Goal: Task Accomplishment & Management: Manage account settings

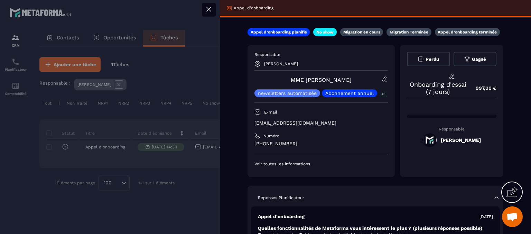
scroll to position [104, 0]
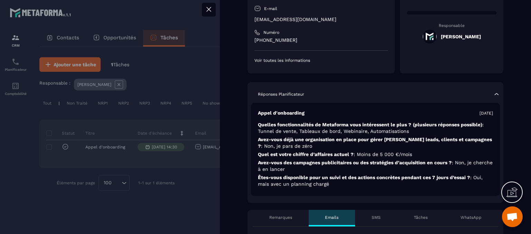
click at [203, 8] on button at bounding box center [209, 10] width 14 height 14
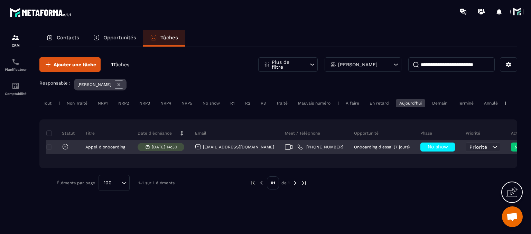
click at [420, 152] on div "No show" at bounding box center [437, 147] width 35 height 9
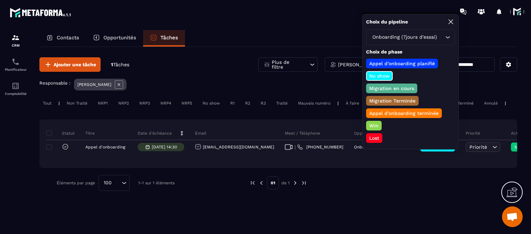
click at [393, 112] on p "Appel d’onboarding terminée" at bounding box center [404, 113] width 72 height 7
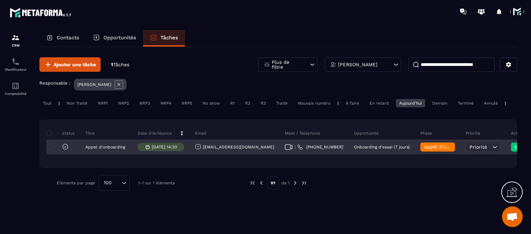
click at [514, 150] on span "NRP1" at bounding box center [528, 147] width 29 height 6
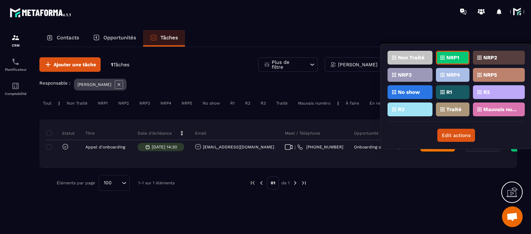
click at [460, 110] on div "Traité" at bounding box center [453, 110] width 34 height 14
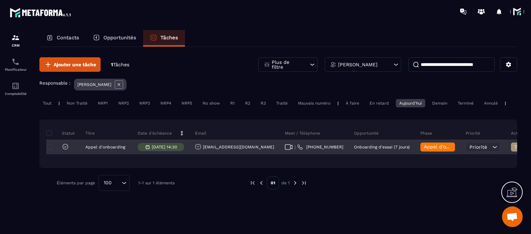
click at [424, 150] on span "Appel d’onboarding terminée" at bounding box center [458, 147] width 69 height 6
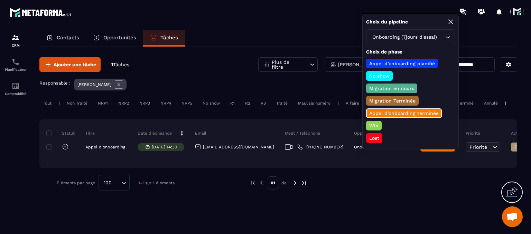
click at [373, 128] on div "Win" at bounding box center [374, 126] width 16 height 10
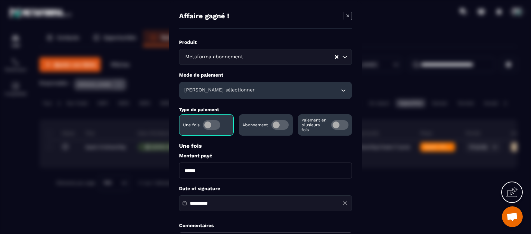
click at [203, 90] on h6 "[PERSON_NAME] sélectionner" at bounding box center [219, 90] width 71 height 7
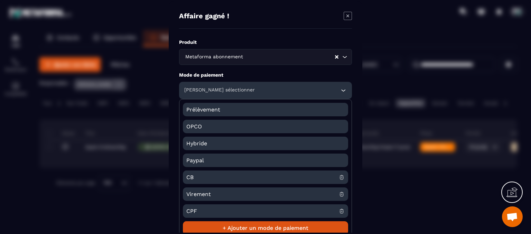
click at [196, 177] on span "CB" at bounding box center [262, 177] width 152 height 13
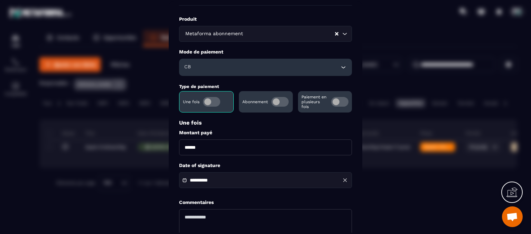
scroll to position [35, 0]
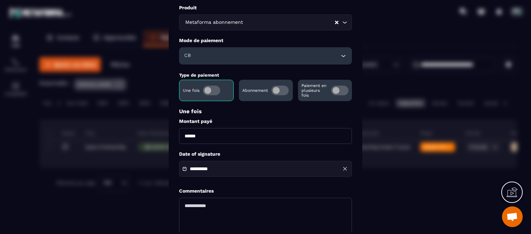
click at [286, 94] on span "Modal window" at bounding box center [279, 91] width 17 height 10
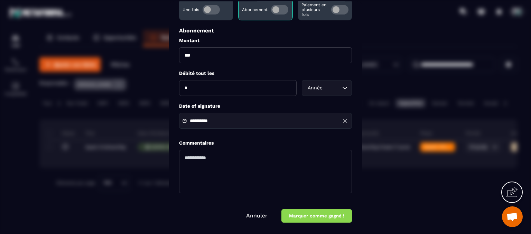
scroll to position [116, 0]
click at [302, 215] on button "Marquer comme gagné !" at bounding box center [316, 215] width 71 height 13
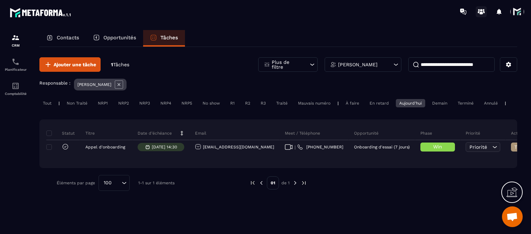
click at [478, 14] on icon at bounding box center [481, 11] width 11 height 11
click at [514, 9] on span at bounding box center [517, 12] width 14 height 14
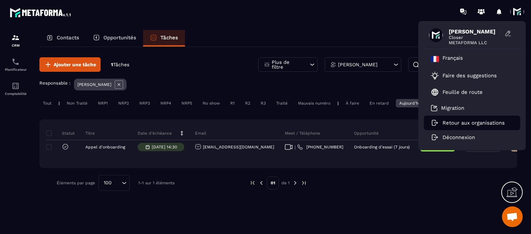
click at [454, 124] on p "Retour aux organisations" at bounding box center [473, 123] width 62 height 6
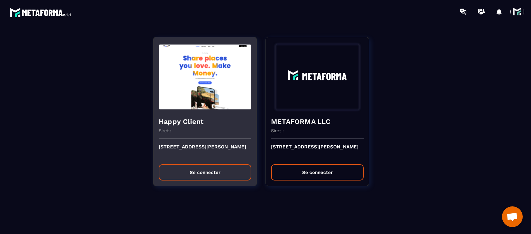
click at [212, 169] on button "Se connecter" at bounding box center [205, 173] width 93 height 16
